Goal: Transaction & Acquisition: Subscribe to service/newsletter

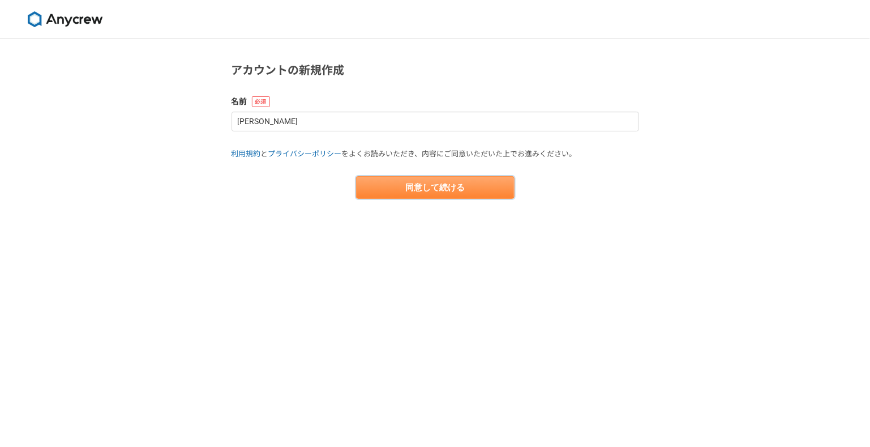
click at [444, 183] on button "同意して続ける" at bounding box center [435, 187] width 159 height 23
select select "13"
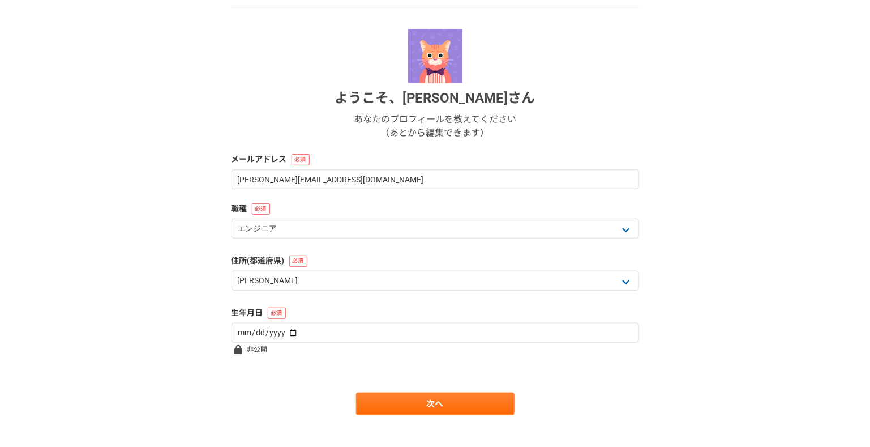
scroll to position [117, 0]
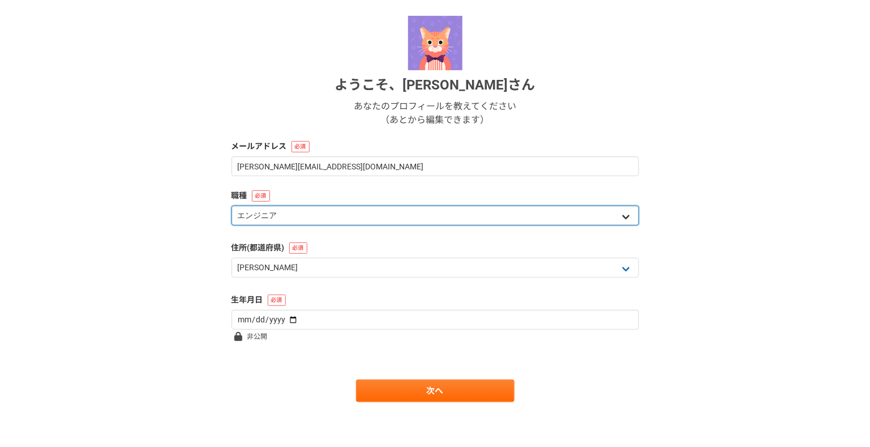
click at [274, 216] on select "エンジニア デザイナー ライター 営業 マーケティング 企画・事業開発 バックオフィス その他" at bounding box center [436, 216] width 408 height 20
select select "8"
click at [232, 206] on select "エンジニア デザイナー ライター 営業 マーケティング 企画・事業開発 バックオフィス その他" at bounding box center [436, 216] width 408 height 20
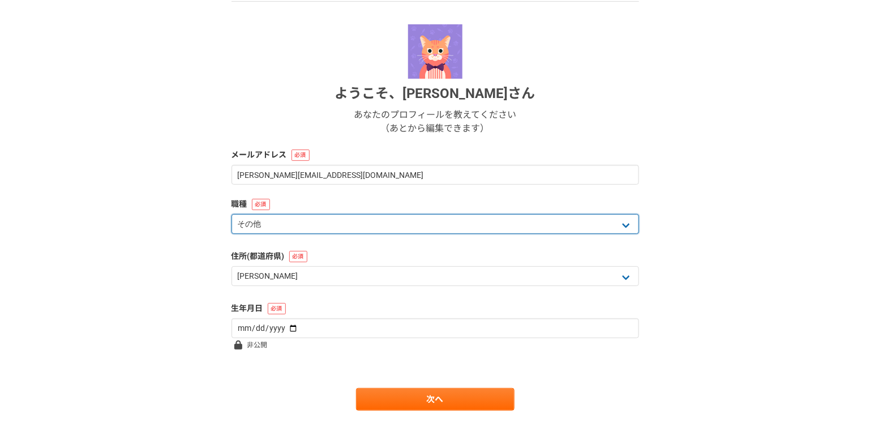
scroll to position [0, 0]
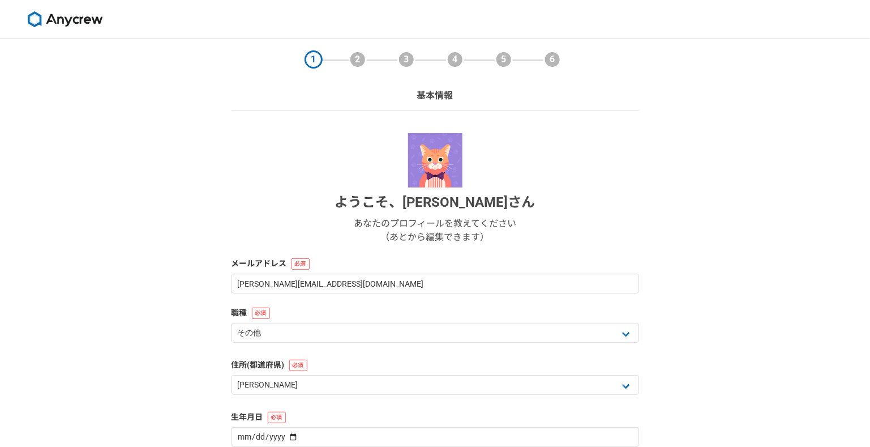
click at [65, 18] on img at bounding box center [65, 19] width 85 height 16
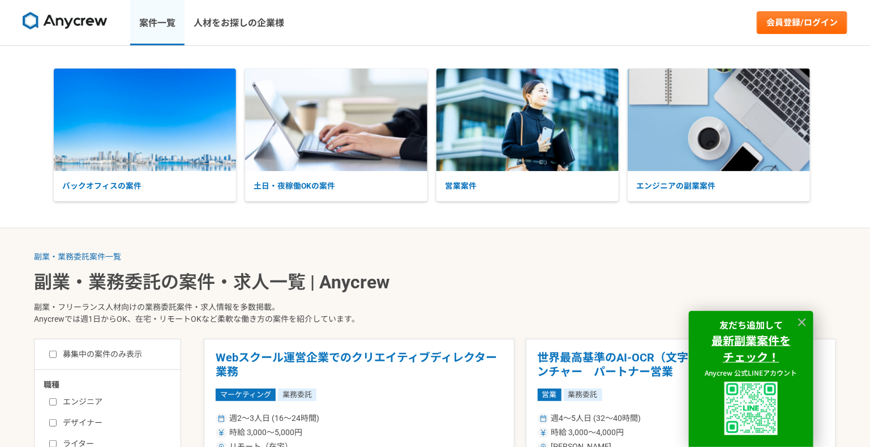
click at [158, 31] on link "案件一覧" at bounding box center [157, 22] width 54 height 45
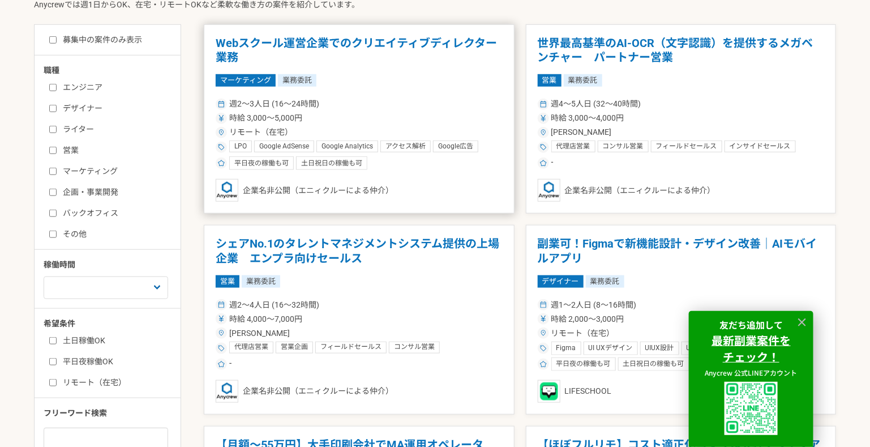
scroll to position [396, 0]
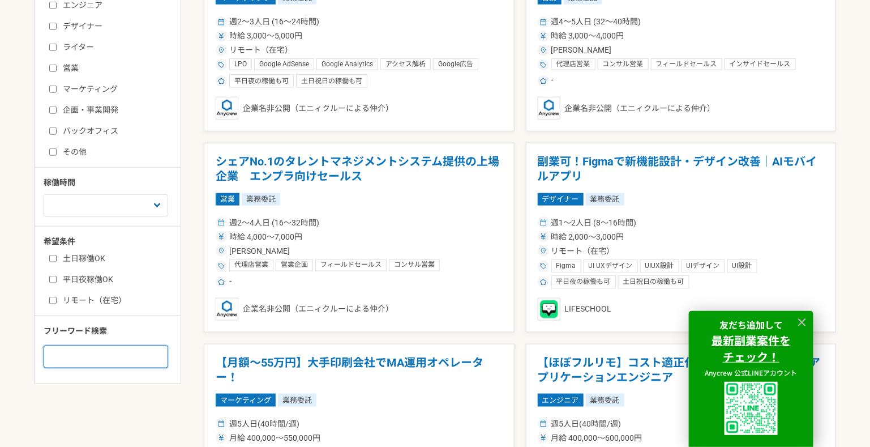
click at [122, 355] on input at bounding box center [106, 356] width 125 height 23
type input "V"
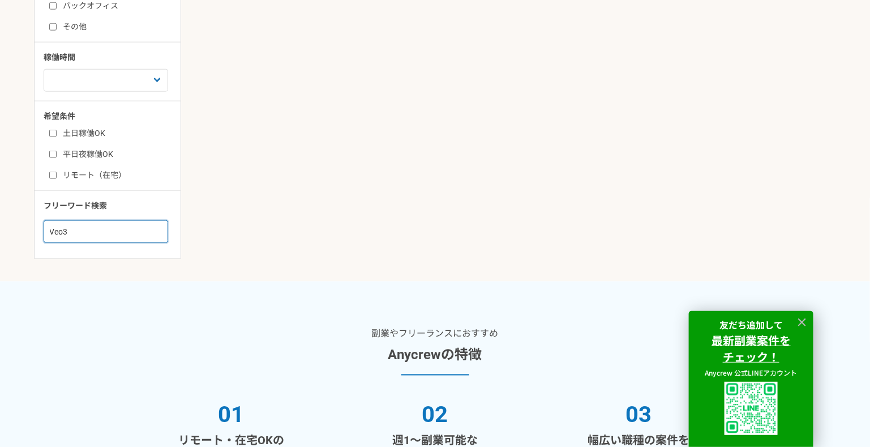
scroll to position [623, 0]
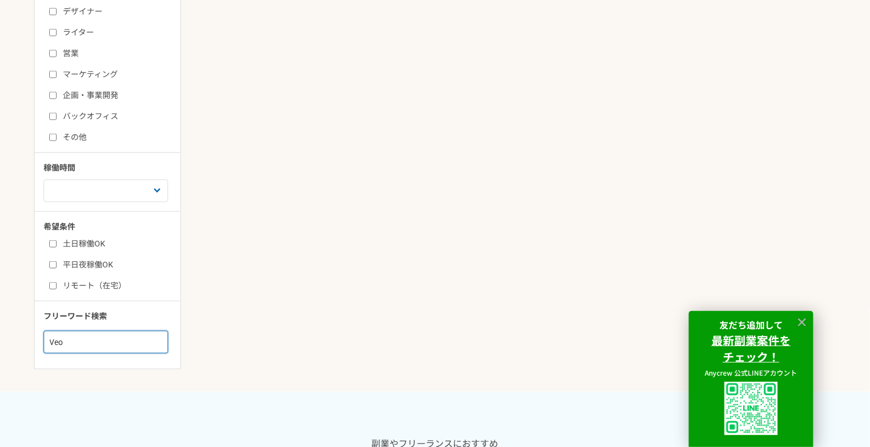
scroll to position [566, 0]
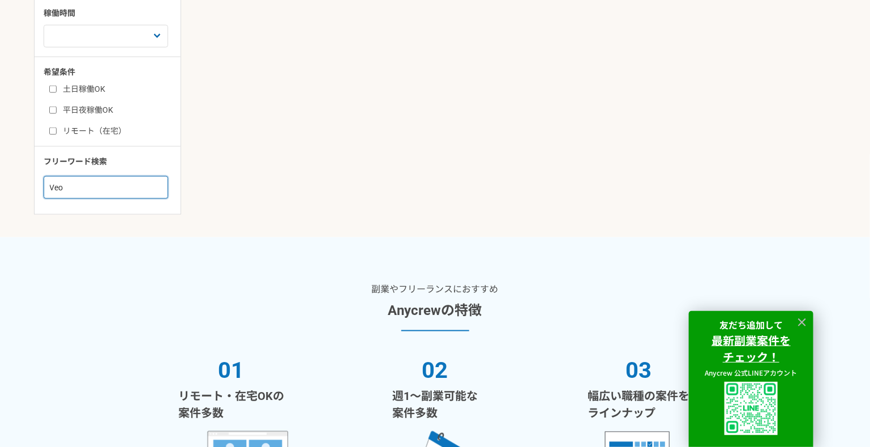
drag, startPoint x: 100, startPoint y: 191, endPoint x: 14, endPoint y: 177, distance: 87.3
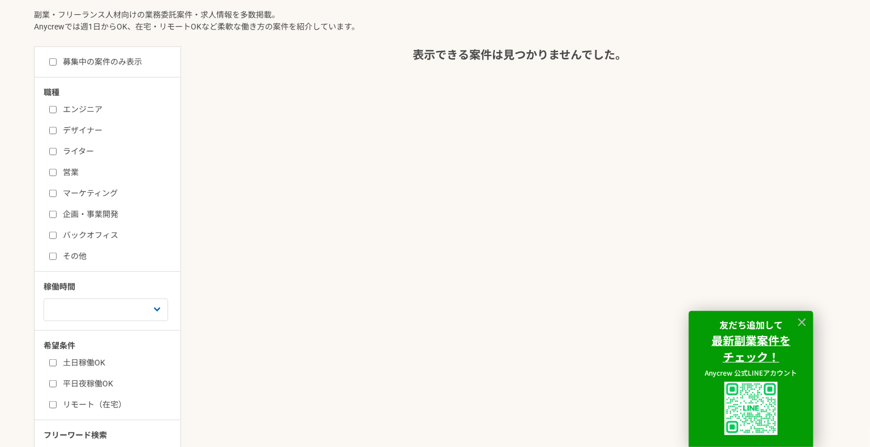
scroll to position [396, 0]
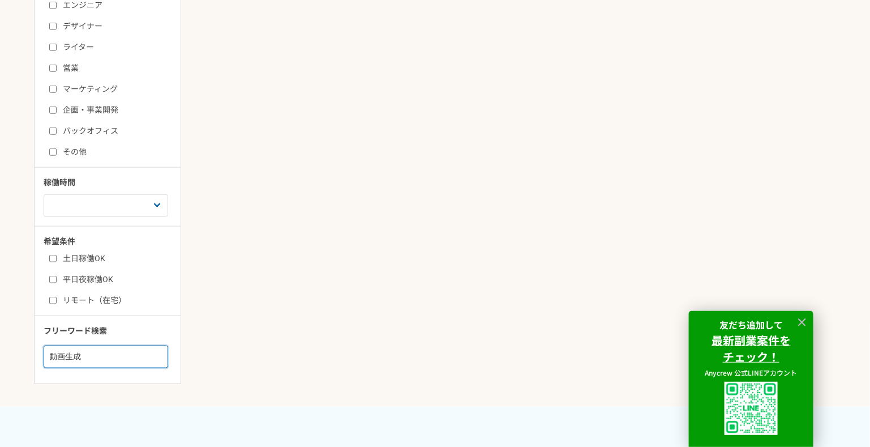
drag, startPoint x: 105, startPoint y: 356, endPoint x: 29, endPoint y: 336, distance: 79.0
click at [32, 356] on main "副業・業務委託案件一覧 副業・業務委託の案件・求人一覧 | Anycrew 副業・フリーランス人材向けの業務委託案件・求人情報を多数掲載。 Anycrewでは…" at bounding box center [435, 119] width 870 height 575
type input "画像生成"
